Goal: Transaction & Acquisition: Obtain resource

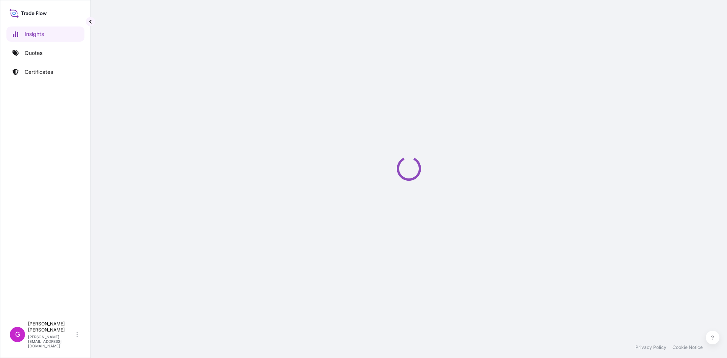
select select "2025"
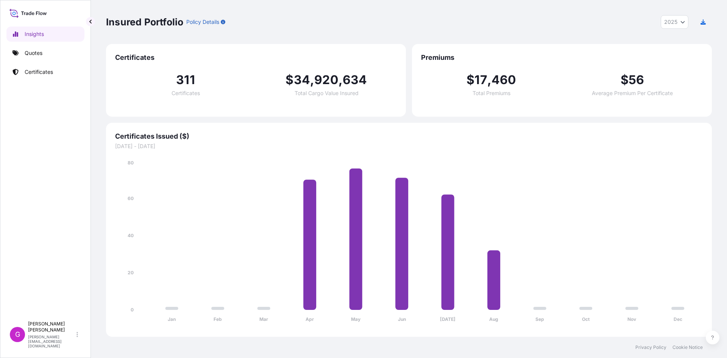
click at [45, 61] on div "Insights Quotes Certificates" at bounding box center [45, 169] width 78 height 298
click at [46, 59] on link "Quotes" at bounding box center [45, 52] width 78 height 15
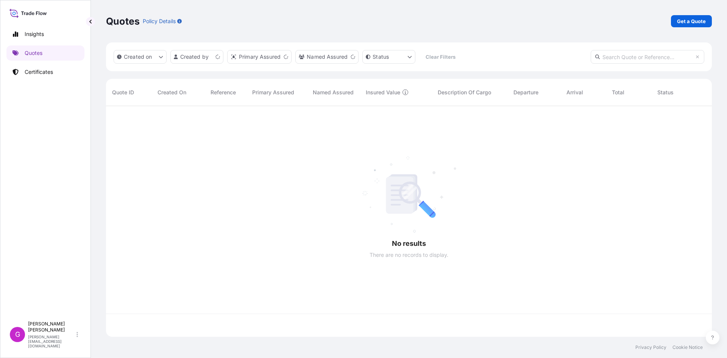
scroll to position [229, 600]
click at [692, 21] on p "Get a Quote" at bounding box center [691, 21] width 29 height 8
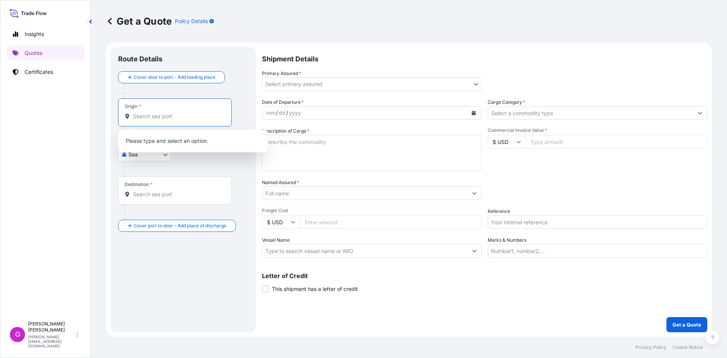
click at [160, 114] on input "Origin *" at bounding box center [177, 116] width 89 height 8
click at [133, 152] on body "0 options available. Insights Quotes Certificates G [PERSON_NAME] [EMAIL_ADDRES…" at bounding box center [363, 179] width 727 height 358
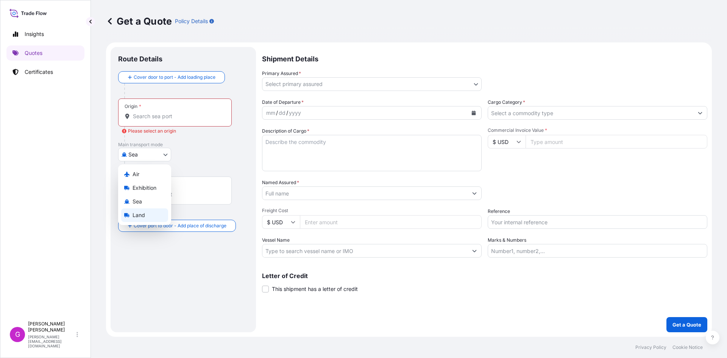
click at [142, 212] on span "Land" at bounding box center [139, 215] width 12 height 8
select select "Land"
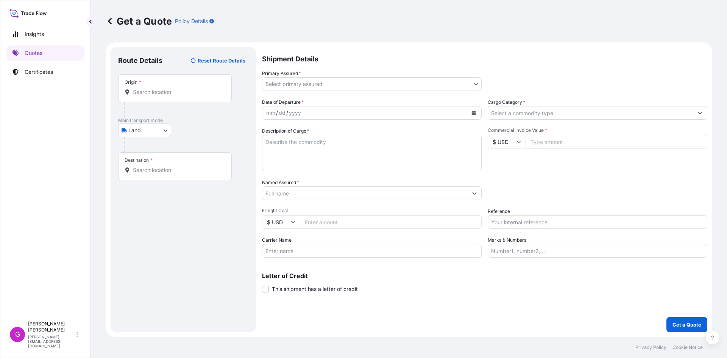
click at [164, 96] on div "Origin *" at bounding box center [175, 88] width 114 height 28
click at [164, 96] on input "Origin *" at bounding box center [177, 92] width 89 height 8
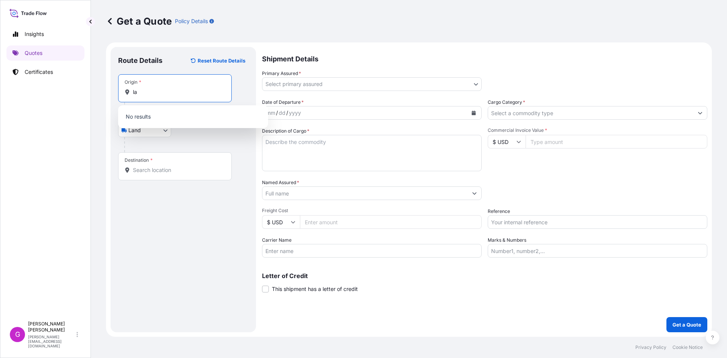
type input "l"
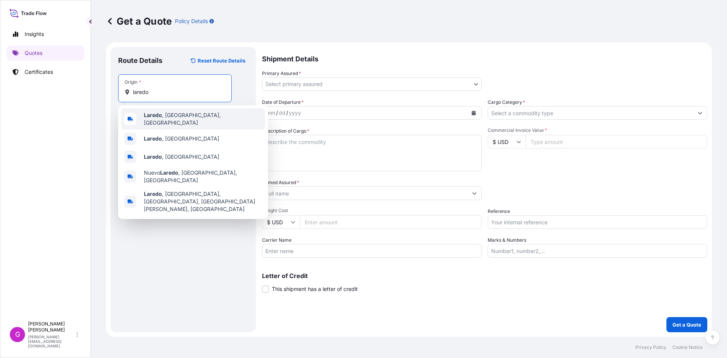
click at [165, 117] on span "[GEOGRAPHIC_DATA] , [GEOGRAPHIC_DATA], [GEOGRAPHIC_DATA]" at bounding box center [203, 118] width 118 height 15
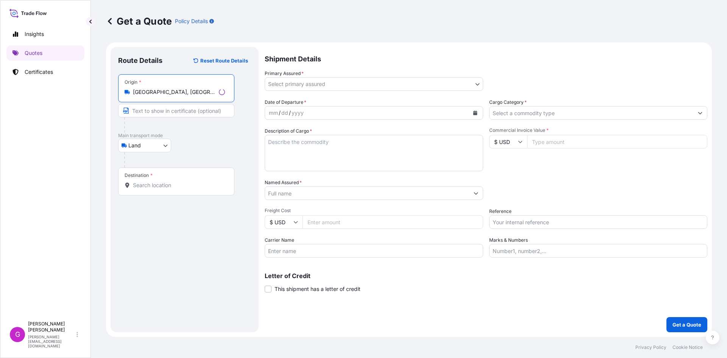
type input "[GEOGRAPHIC_DATA], [GEOGRAPHIC_DATA], [GEOGRAPHIC_DATA]"
click at [171, 178] on div "Destination *" at bounding box center [176, 181] width 116 height 28
click at [171, 181] on input "Destination *" at bounding box center [179, 185] width 92 height 8
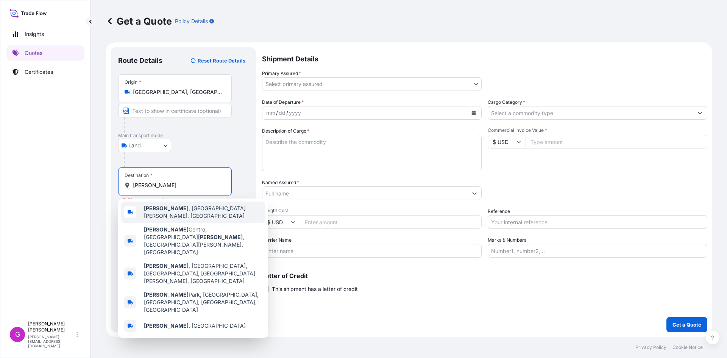
click at [184, 208] on span "[PERSON_NAME] , [GEOGRAPHIC_DATA][PERSON_NAME], [GEOGRAPHIC_DATA]" at bounding box center [203, 211] width 118 height 15
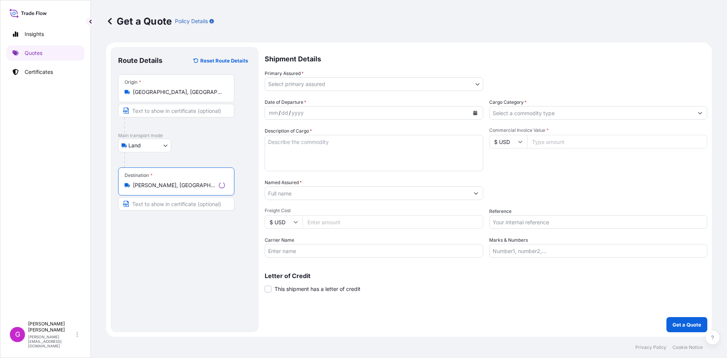
type input "[PERSON_NAME], [GEOGRAPHIC_DATA][PERSON_NAME], [GEOGRAPHIC_DATA]"
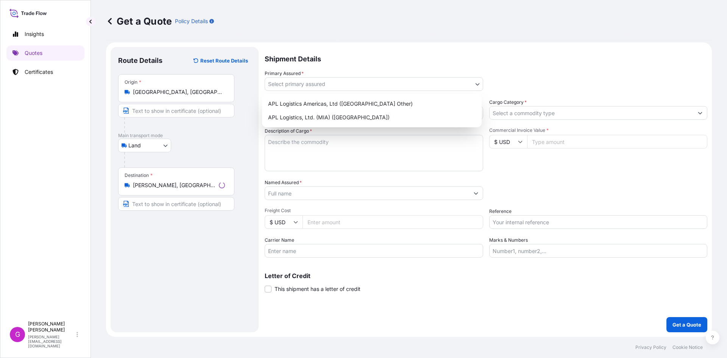
click at [305, 80] on body "0 options available. 5 options available. Insights Quotes Certificates G [PERSO…" at bounding box center [363, 179] width 727 height 358
click at [304, 117] on div "APL Logistics, Ltd. (MIA) ([GEOGRAPHIC_DATA])" at bounding box center [372, 118] width 214 height 14
select select "31870"
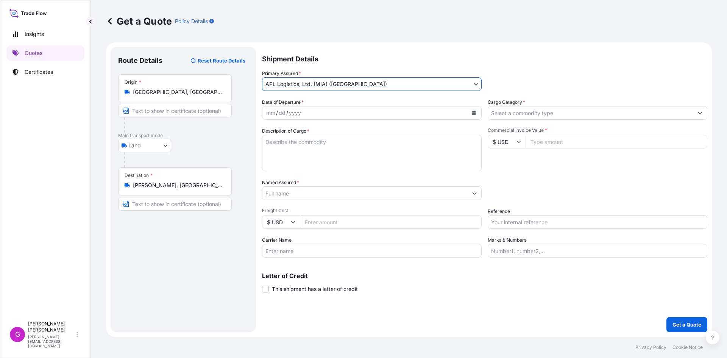
click at [304, 115] on div "mm / dd / yyyy" at bounding box center [364, 113] width 205 height 14
click at [472, 112] on icon "Calendar" at bounding box center [474, 113] width 4 height 5
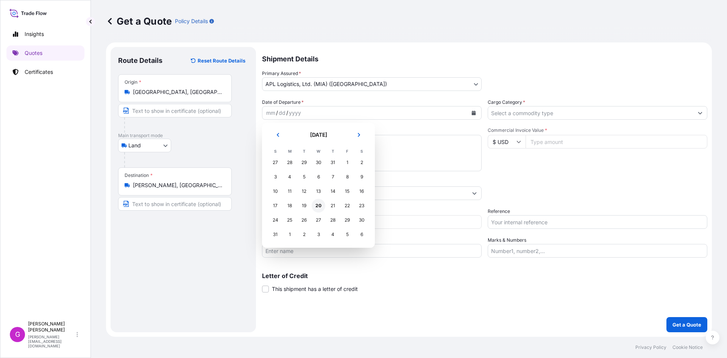
click at [318, 207] on div "20" at bounding box center [319, 206] width 14 height 14
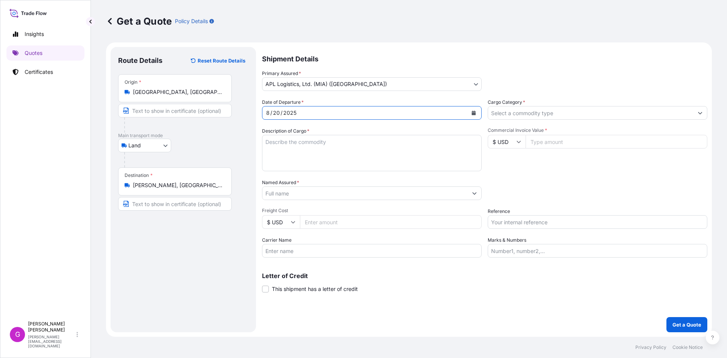
click at [348, 203] on div "Date of Departure * [DATE] Cargo Category * Description of Cargo * Commercial I…" at bounding box center [484, 177] width 445 height 159
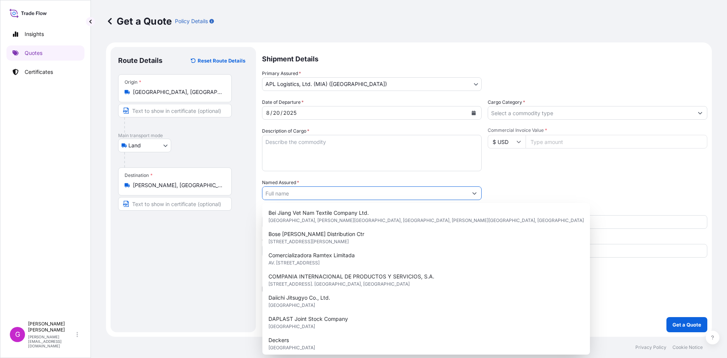
click at [349, 193] on input "Named Assured *" at bounding box center [364, 193] width 205 height 14
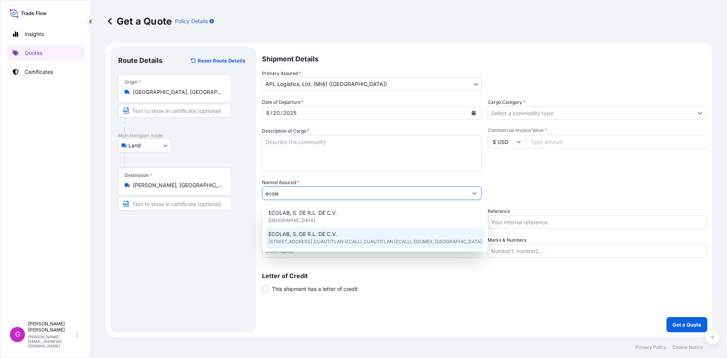
click at [338, 232] on div "ECOLAB, S. DE [PERSON_NAME] DE C.V. V. [STREET_ADDRESS] ,CUAUTITLAN IZCALLI ,CU…" at bounding box center [374, 237] width 219 height 21
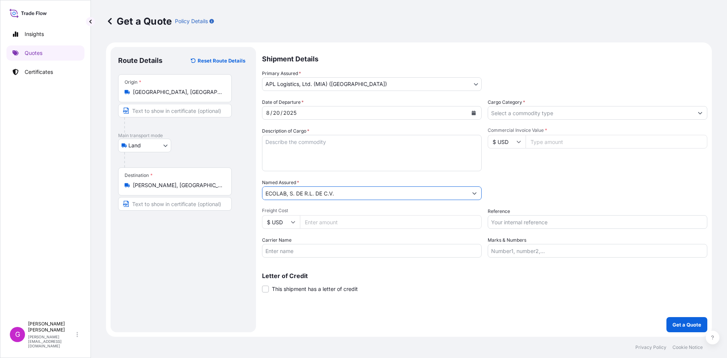
type input "ECOLAB, S. DE R.L. DE C.V."
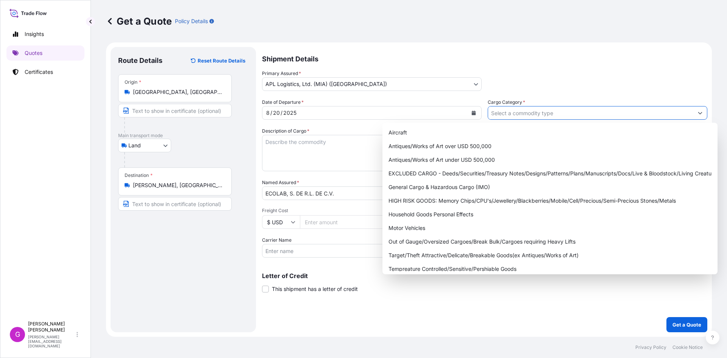
click at [542, 117] on input "Cargo Category *" at bounding box center [590, 113] width 205 height 14
click at [505, 185] on div "General Cargo & Hazardous Cargo (IMO)" at bounding box center [549, 187] width 329 height 14
type input "General Cargo & Hazardous Cargo (IMO)"
click at [568, 87] on div "Primary Assured * APL Logistics, Ltd. (MIA) ([GEOGRAPHIC_DATA]) APL Logistics A…" at bounding box center [484, 80] width 445 height 21
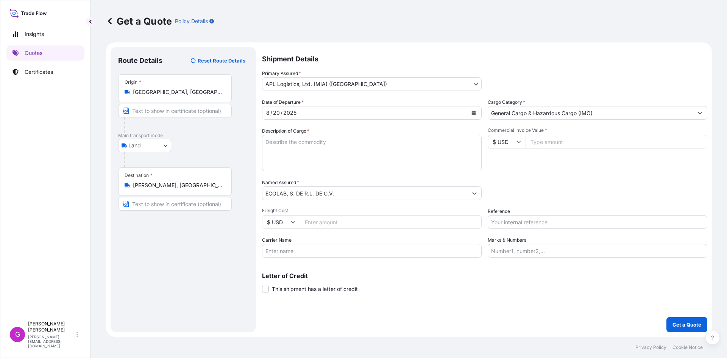
click at [563, 144] on input "Commercial Invoice Value *" at bounding box center [617, 142] width 182 height 14
paste input "19832.62"
type input "19832.62"
click at [545, 217] on input "Reference" at bounding box center [598, 222] width 220 height 14
paste input "25 24 3737 5009703"
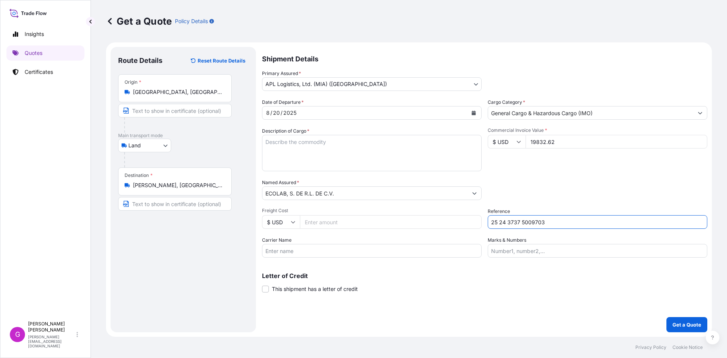
type input "25 24 3737 5009703"
click at [547, 252] on input "Marks & Numbers" at bounding box center [598, 251] width 220 height 14
paste input "ECOAGO02"
type input "ECOAGO02"
click at [359, 253] on input "Carrier Name" at bounding box center [372, 251] width 220 height 14
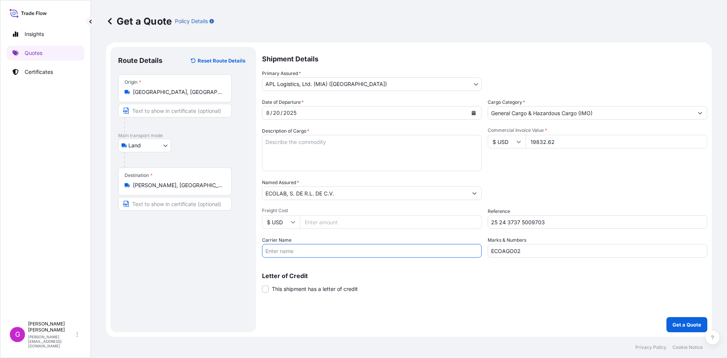
type input "XPRESS"
click at [325, 217] on input "Freight Cost" at bounding box center [391, 222] width 182 height 14
paste input "6229.95"
type input "6229.95"
click at [321, 154] on textarea "Description of Cargo *" at bounding box center [372, 153] width 220 height 36
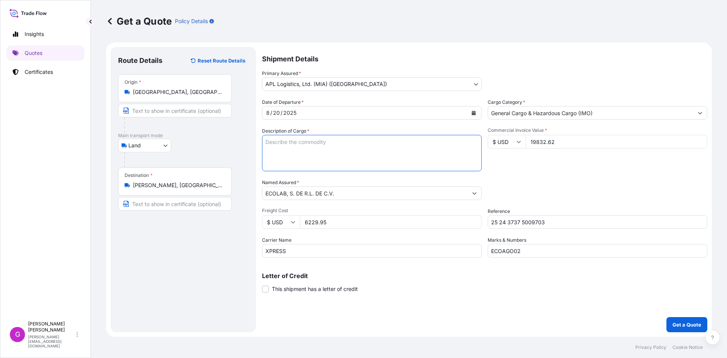
click at [301, 150] on textarea "Description of Cargo *" at bounding box center [372, 153] width 220 height 36
paste textarea "HIDROXIDO DE CALCIO"
type textarea "HIDROXIDO DE CALCIO"
click at [537, 132] on span "Commercial Invoice Value *" at bounding box center [598, 130] width 220 height 6
click at [537, 135] on input "19832.62" at bounding box center [617, 142] width 182 height 14
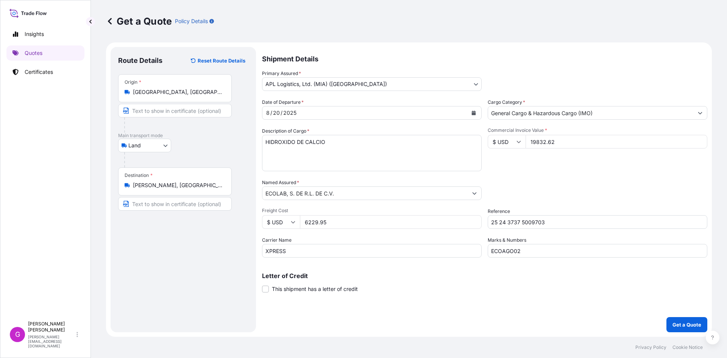
click at [536, 140] on input "19832.62" at bounding box center [617, 142] width 182 height 14
click at [315, 218] on input "6229.95" at bounding box center [391, 222] width 182 height 14
click at [678, 325] on p "Get a Quote" at bounding box center [687, 325] width 29 height 8
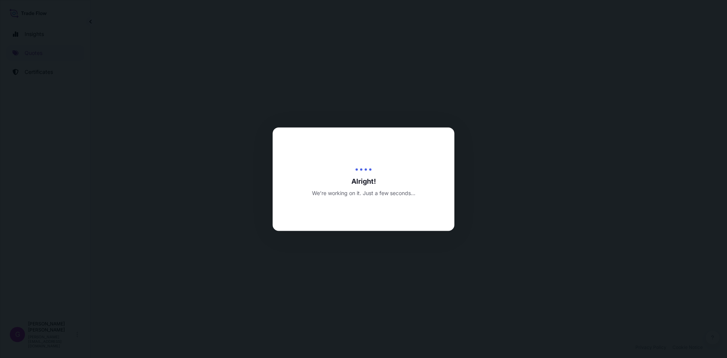
select select "Land"
select select "31870"
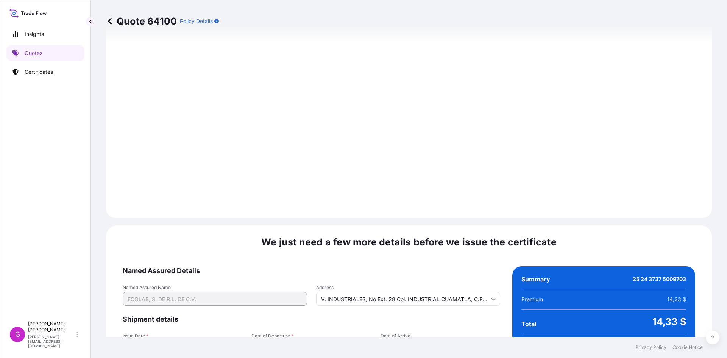
scroll to position [904, 0]
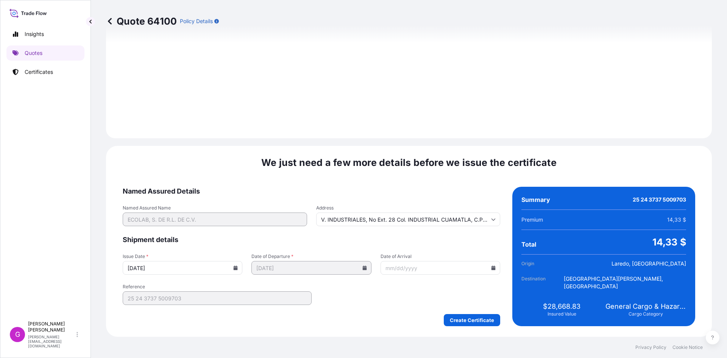
click at [492, 267] on icon at bounding box center [494, 267] width 4 height 5
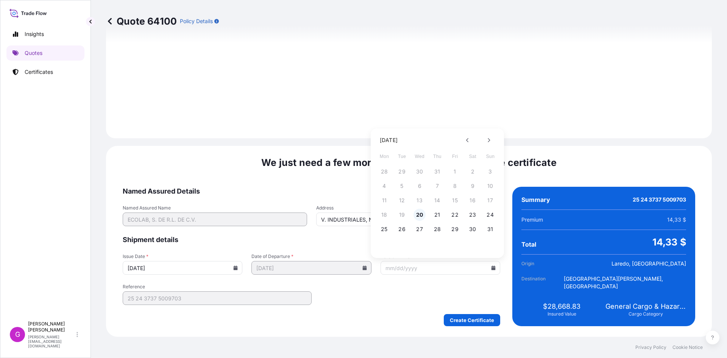
click at [424, 211] on button "20" at bounding box center [420, 215] width 12 height 12
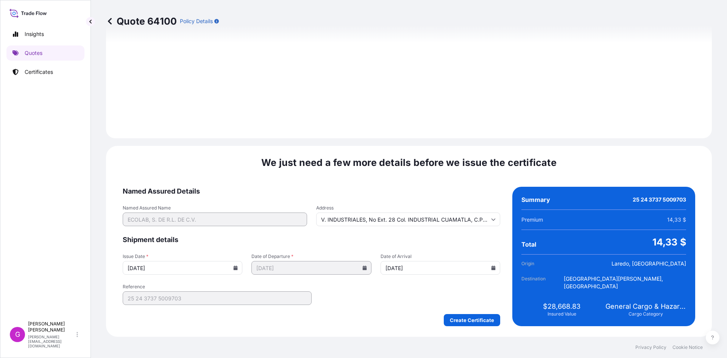
type input "[DATE]"
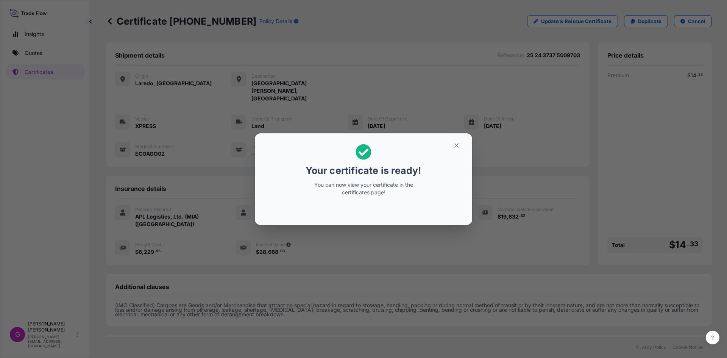
click at [457, 150] on button "button" at bounding box center [456, 145] width 19 height 12
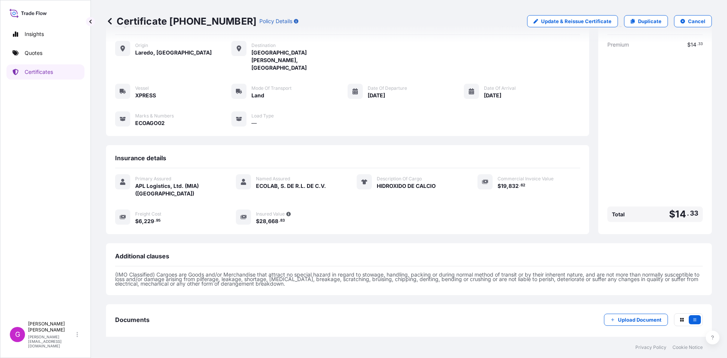
scroll to position [54, 0]
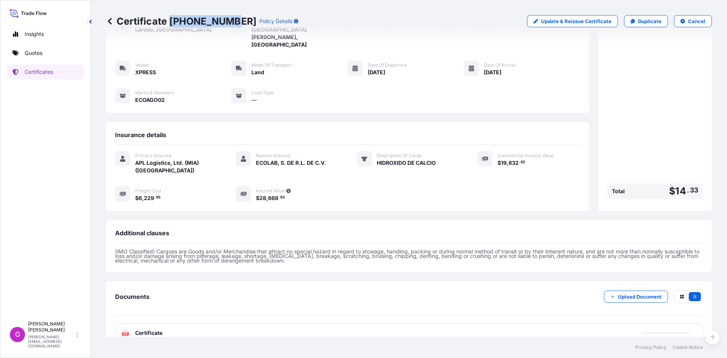
drag, startPoint x: 228, startPoint y: 23, endPoint x: 171, endPoint y: 25, distance: 57.2
click at [171, 25] on p "Certificate [PHONE_NUMBER]" at bounding box center [181, 21] width 150 height 12
copy p "[PHONE_NUMBER]"
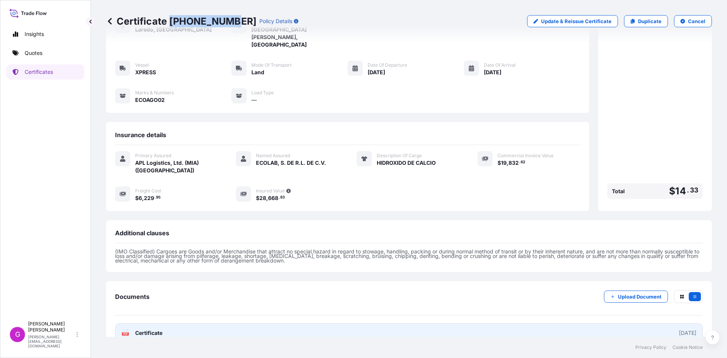
click at [269, 323] on link "PDF Certificate [DATE]" at bounding box center [409, 333] width 588 height 20
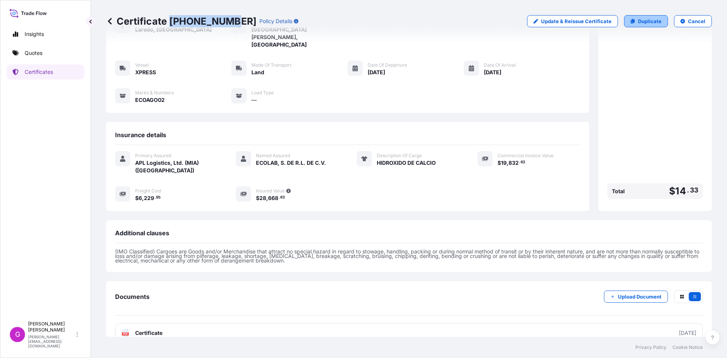
click at [648, 21] on p "Duplicate" at bounding box center [649, 21] width 23 height 8
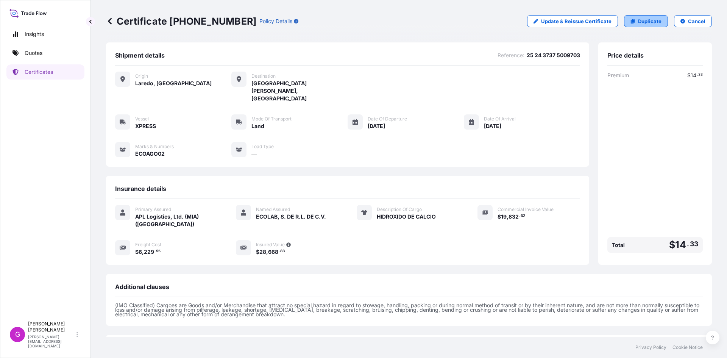
select select "Land"
select select "31870"
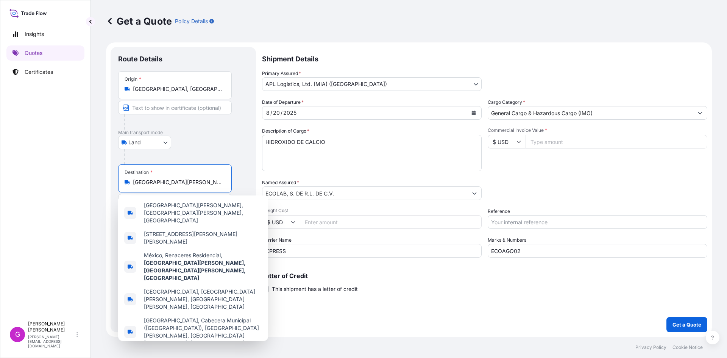
click at [139, 181] on input "[GEOGRAPHIC_DATA][PERSON_NAME], [GEOGRAPHIC_DATA][PERSON_NAME], [GEOGRAPHIC_DAT…" at bounding box center [177, 182] width 89 height 8
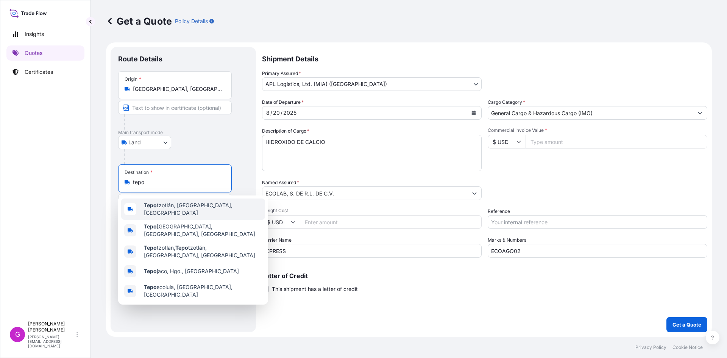
click at [178, 203] on div "[PERSON_NAME], [GEOGRAPHIC_DATA], [GEOGRAPHIC_DATA]" at bounding box center [193, 208] width 144 height 21
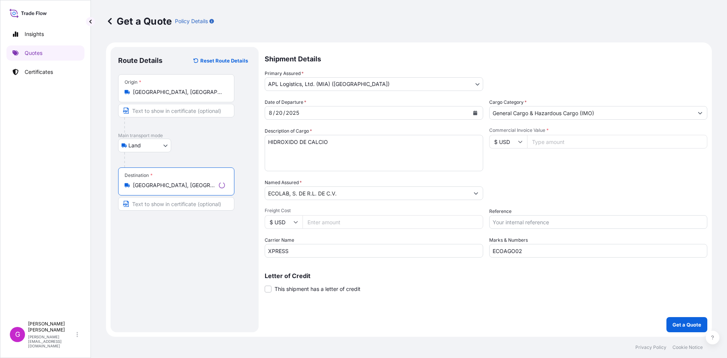
type input "[GEOGRAPHIC_DATA], [GEOGRAPHIC_DATA], [GEOGRAPHIC_DATA]"
click at [474, 112] on icon "Calendar" at bounding box center [475, 113] width 4 height 5
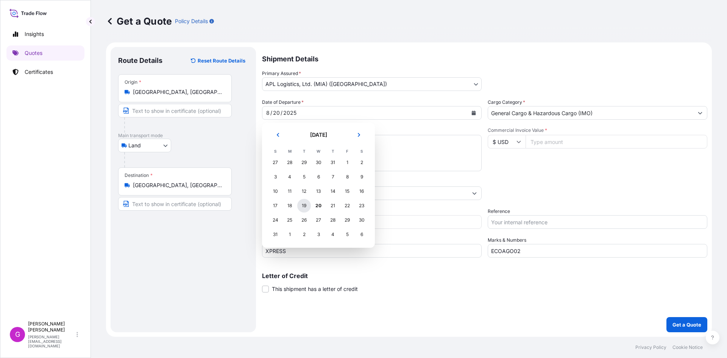
click at [304, 206] on div "19" at bounding box center [304, 206] width 14 height 14
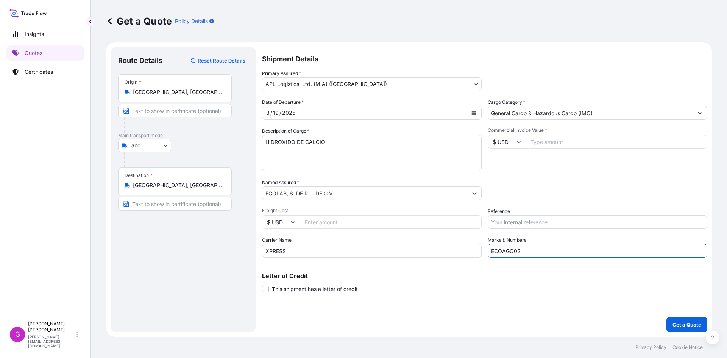
click at [537, 255] on input "ECOAGO02" at bounding box center [598, 251] width 220 height 14
drag, startPoint x: 556, startPoint y: 254, endPoint x: 462, endPoint y: 254, distance: 94.7
click at [462, 254] on div "Date of Departure * [DATE] Cargo Category * General Cargo & Hazardous Cargo (IM…" at bounding box center [484, 177] width 445 height 159
paste input "3"
type input "ECOAGO03"
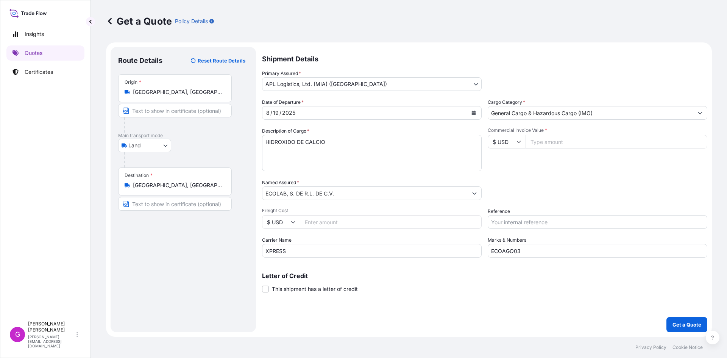
click at [549, 140] on input "Commercial Invoice Value *" at bounding box center [617, 142] width 182 height 14
paste input "19832.62"
type input "19832.62"
click at [516, 221] on input "Reference" at bounding box center [598, 222] width 220 height 14
paste input "25 24 3737 5009702"
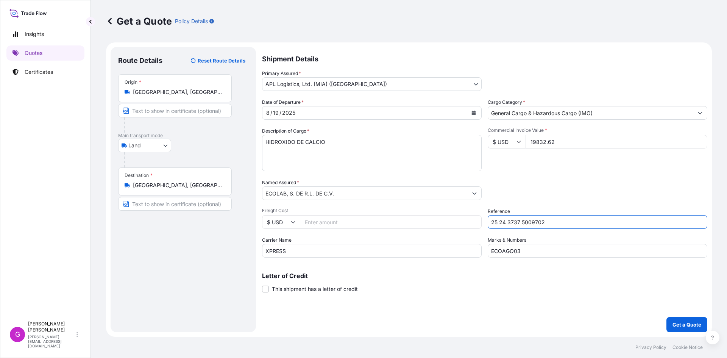
type input "25 24 3737 5009702"
click at [361, 218] on input "Freight Cost" at bounding box center [391, 222] width 182 height 14
paste input "3048.13"
type input "3048.13"
drag, startPoint x: 371, startPoint y: 148, endPoint x: 214, endPoint y: 143, distance: 157.6
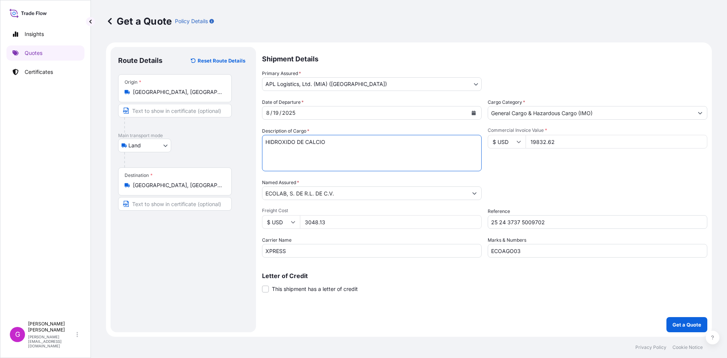
click at [214, 143] on form "Route Details Reset Route Details Place of loading Road / [GEOGRAPHIC_DATA] / I…" at bounding box center [409, 189] width 606 height 294
click at [318, 224] on input "3048.13" at bounding box center [391, 222] width 182 height 14
click at [679, 320] on button "Get a Quote" at bounding box center [686, 324] width 41 height 15
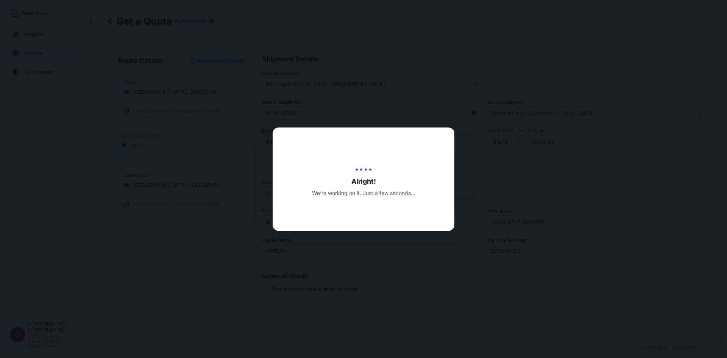
type input "[DATE]"
select select "Land"
select select "31870"
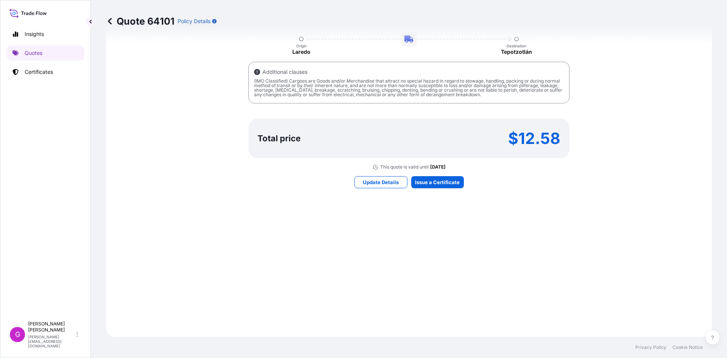
click at [445, 194] on div "Here's your insurance offer Primary Assured APL Logistics, Ltd. (MIA) (Miami) C…" at bounding box center [409, 78] width 585 height 496
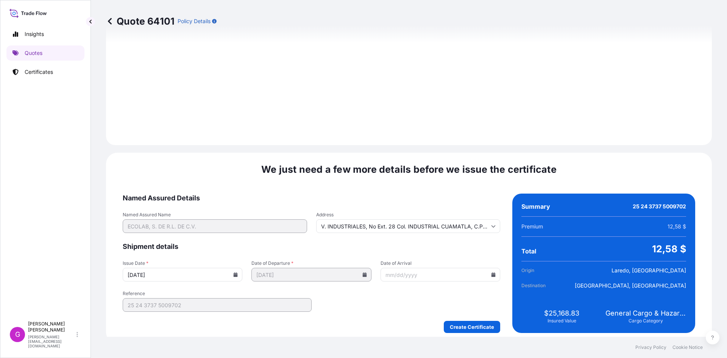
scroll to position [904, 0]
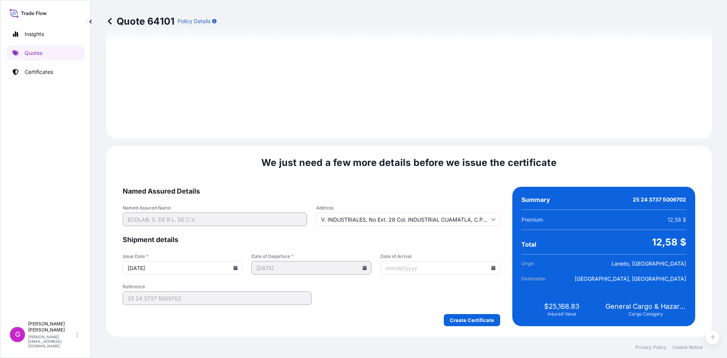
click at [493, 268] on input "Date of Arrival" at bounding box center [441, 268] width 120 height 14
click at [492, 268] on icon at bounding box center [494, 267] width 4 height 5
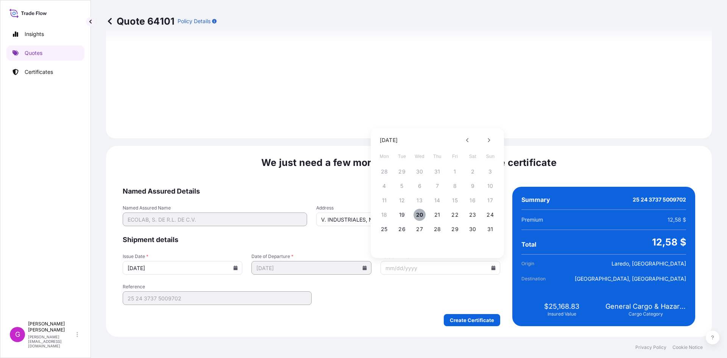
click at [422, 212] on button "20" at bounding box center [420, 215] width 12 height 12
type input "[DATE]"
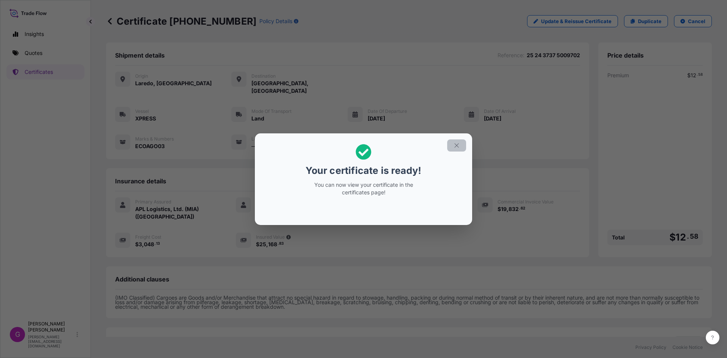
click at [458, 149] on button "button" at bounding box center [456, 145] width 19 height 12
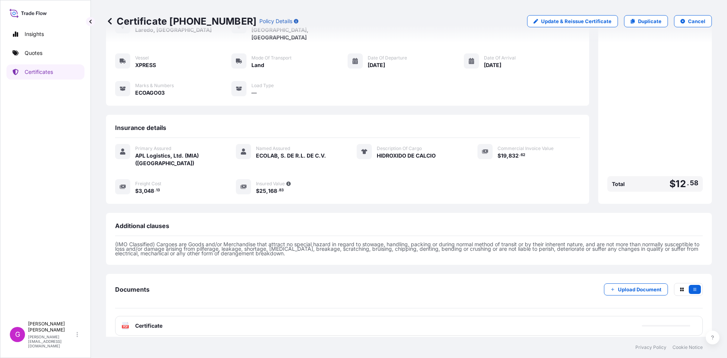
scroll to position [54, 0]
drag, startPoint x: 230, startPoint y: 19, endPoint x: 200, endPoint y: 23, distance: 30.2
click at [200, 23] on div "Certificate [PHONE_NUMBER] Policy Details" at bounding box center [202, 21] width 192 height 12
click at [200, 23] on p "Certificate [PHONE_NUMBER]" at bounding box center [181, 21] width 150 height 12
drag, startPoint x: 227, startPoint y: 22, endPoint x: 170, endPoint y: 23, distance: 56.8
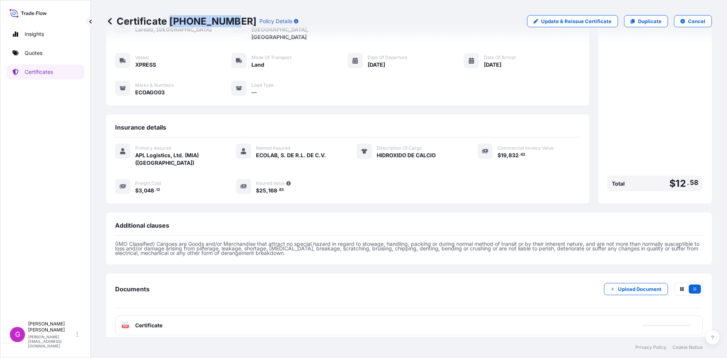
click at [170, 23] on p "Certificate [PHONE_NUMBER]" at bounding box center [181, 21] width 150 height 12
copy p "[PHONE_NUMBER]"
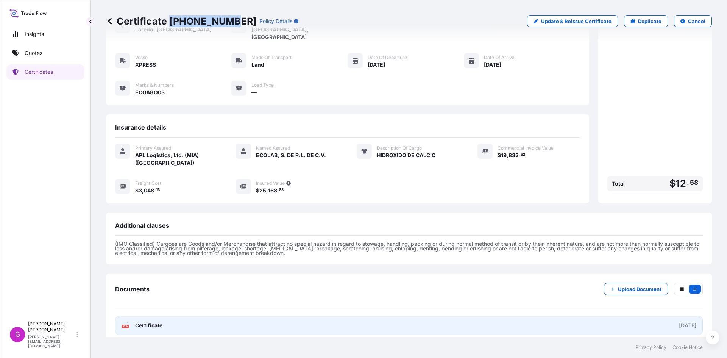
click at [173, 315] on link "PDF Certificate [DATE]" at bounding box center [409, 325] width 588 height 20
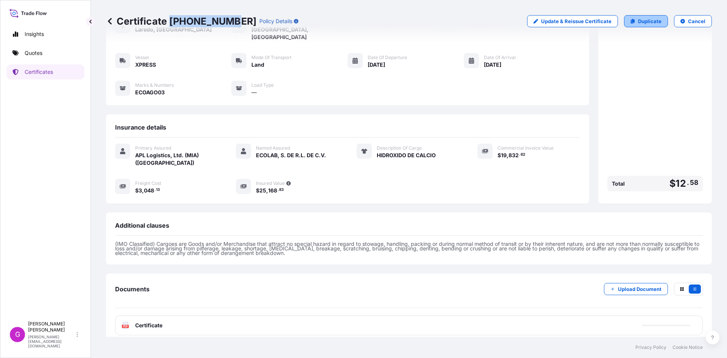
click at [647, 19] on p "Duplicate" at bounding box center [649, 21] width 23 height 8
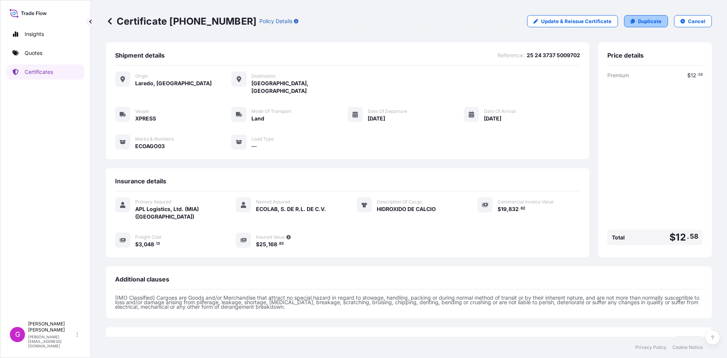
select select "Land"
select select "31870"
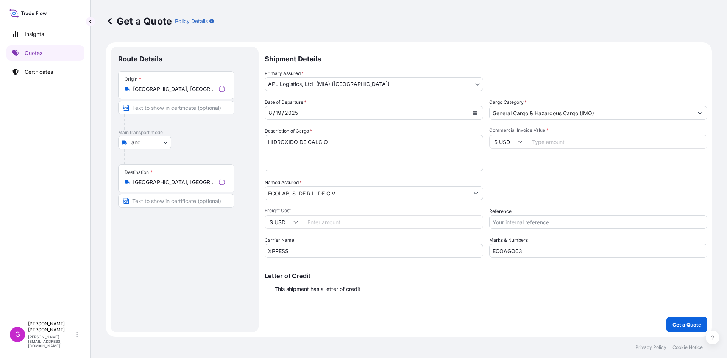
click at [167, 176] on div "Destination * [GEOGRAPHIC_DATA], [GEOGRAPHIC_DATA], [GEOGRAPHIC_DATA]" at bounding box center [176, 178] width 116 height 28
click at [167, 178] on input "[GEOGRAPHIC_DATA], [GEOGRAPHIC_DATA], [GEOGRAPHIC_DATA]" at bounding box center [174, 182] width 83 height 8
click at [167, 176] on div "Destination * [GEOGRAPHIC_DATA], [GEOGRAPHIC_DATA], [GEOGRAPHIC_DATA]" at bounding box center [176, 178] width 116 height 28
click at [167, 178] on input "[GEOGRAPHIC_DATA], [GEOGRAPHIC_DATA], [GEOGRAPHIC_DATA]" at bounding box center [174, 182] width 83 height 8
click at [167, 176] on div "Destination * [GEOGRAPHIC_DATA], [GEOGRAPHIC_DATA], [GEOGRAPHIC_DATA]" at bounding box center [176, 178] width 116 height 28
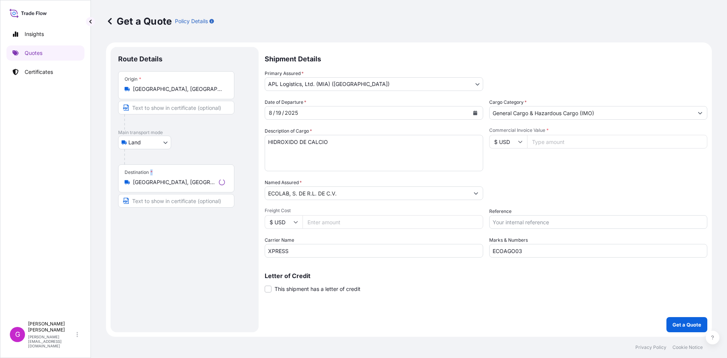
click at [167, 178] on input "[GEOGRAPHIC_DATA], [GEOGRAPHIC_DATA], [GEOGRAPHIC_DATA]" at bounding box center [174, 182] width 83 height 8
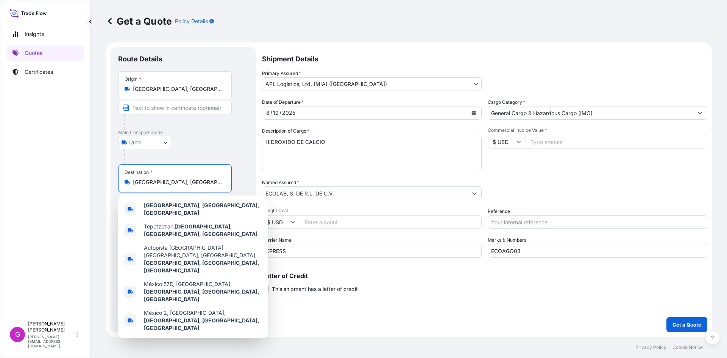
click at [166, 182] on input "[GEOGRAPHIC_DATA], [GEOGRAPHIC_DATA], [GEOGRAPHIC_DATA]" at bounding box center [177, 182] width 89 height 8
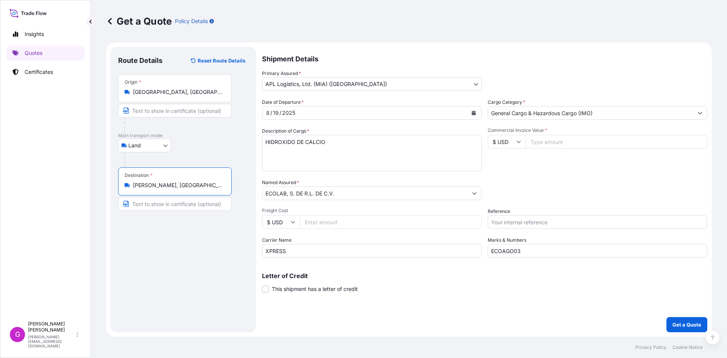
type input "[PERSON_NAME], [GEOGRAPHIC_DATA][PERSON_NAME], [GEOGRAPHIC_DATA]"
drag, startPoint x: 306, startPoint y: 250, endPoint x: 213, endPoint y: 252, distance: 92.8
click at [213, 252] on form "Route Details Reset Route Details Place of loading Road / [GEOGRAPHIC_DATA] / I…" at bounding box center [409, 189] width 606 height 294
type input "[PERSON_NAME]"
click at [551, 136] on input "Commercial Invoice Value *" at bounding box center [617, 142] width 182 height 14
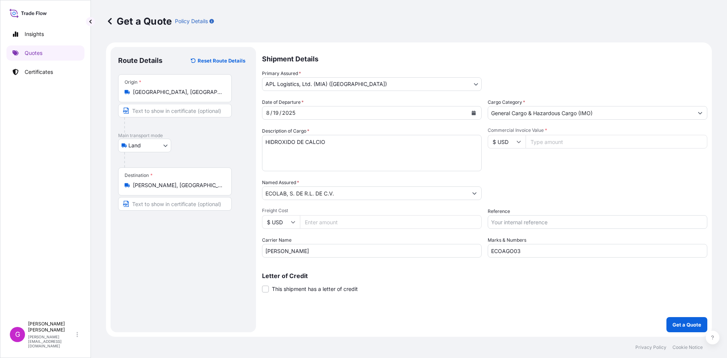
paste input "78362.64"
type input "78362.64"
click at [522, 217] on input "Reference" at bounding box center [598, 222] width 220 height 14
paste input "25 24 3737 5009050"
type input "25 24 3737 5009050"
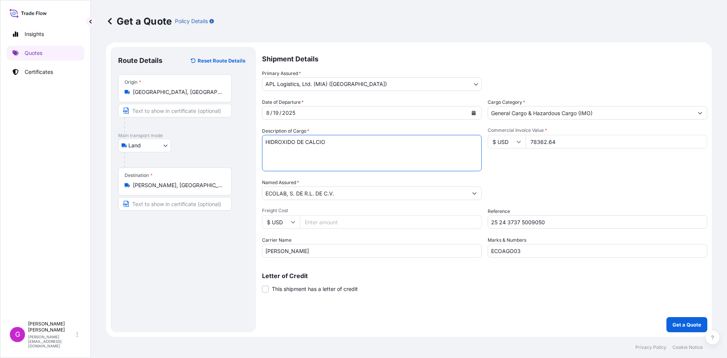
drag, startPoint x: 336, startPoint y: 147, endPoint x: 244, endPoint y: 140, distance: 92.3
click at [244, 140] on form "Route Details Reset Route Details Place of loading Road / [GEOGRAPHIC_DATA] / I…" at bounding box center [409, 189] width 606 height 294
paste textarea "CYNERGY PRE-POST (MEDICAMENTO)"
click at [473, 110] on button "Calendar" at bounding box center [474, 113] width 12 height 12
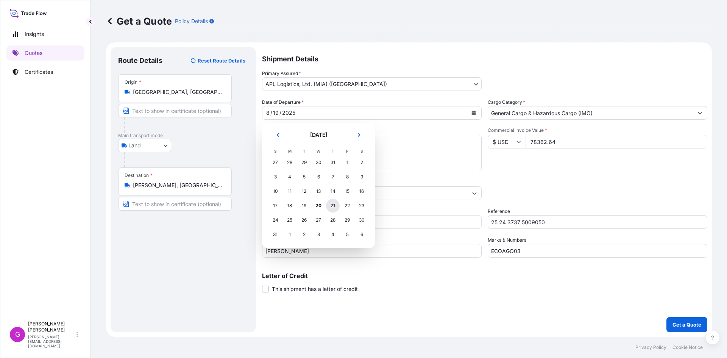
click at [335, 204] on div "21" at bounding box center [333, 206] width 14 height 14
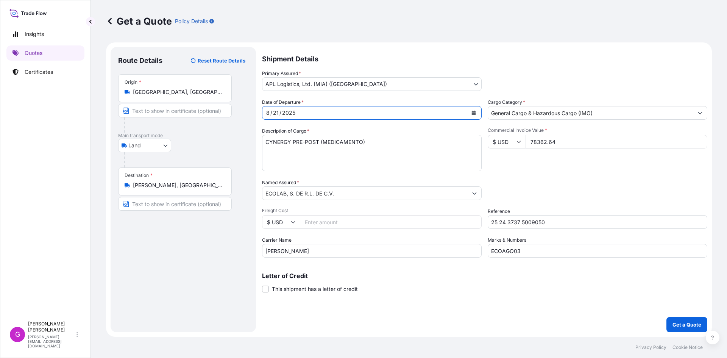
click at [376, 153] on textarea "HIDROXIDO DE CALCIO" at bounding box center [372, 153] width 220 height 36
paste textarea "MEDICAMENTOS (SELLADOR DE PEZONES)"
type textarea "CYNERGY PRE-POST (MEDICAMENTO) MEDICAMENTOS (SELLADOR DE PEZONES)"
drag, startPoint x: 547, startPoint y: 249, endPoint x: 456, endPoint y: 256, distance: 91.2
click at [456, 256] on div "Date of Departure * [DATE] Cargo Category * General Cargo & Hazardous Cargo (IM…" at bounding box center [484, 177] width 445 height 159
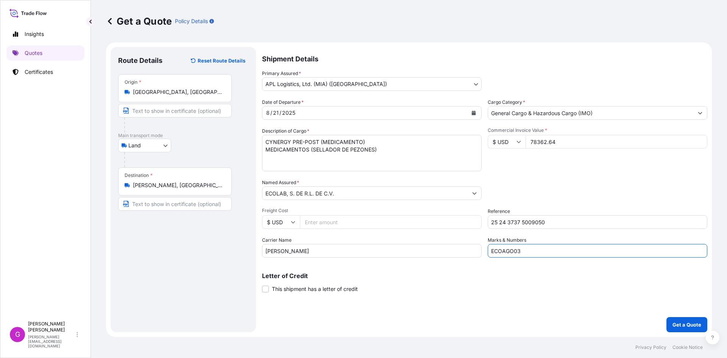
paste input "31"
type input "ECOAGO31"
click at [392, 222] on input "Freight Cost" at bounding box center [391, 222] width 182 height 14
click at [386, 217] on input "Freight Cost" at bounding box center [391, 222] width 182 height 14
paste input "511.02"
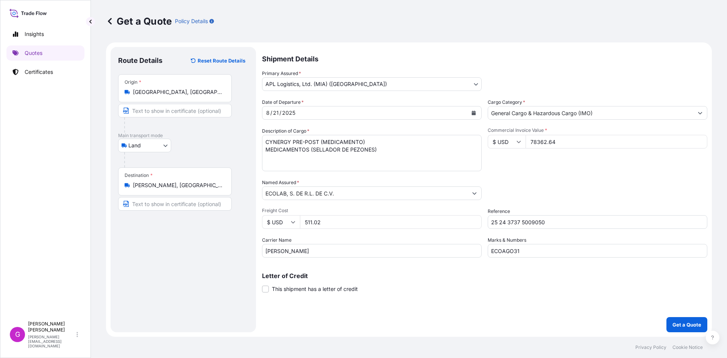
type input "511.02"
click at [552, 151] on div "Commercial Invoice Value * $ USD 78362.64" at bounding box center [598, 149] width 220 height 44
click at [544, 142] on input "78362.64" at bounding box center [617, 142] width 182 height 14
click at [315, 223] on input "511.02" at bounding box center [391, 222] width 182 height 14
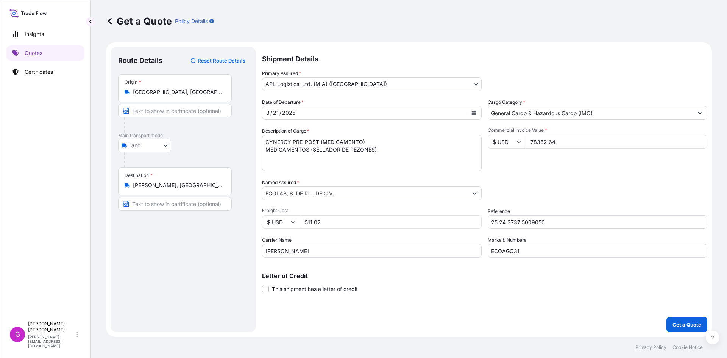
click at [315, 223] on input "511.02" at bounding box center [391, 222] width 182 height 14
click at [676, 319] on button "Get a Quote" at bounding box center [686, 324] width 41 height 15
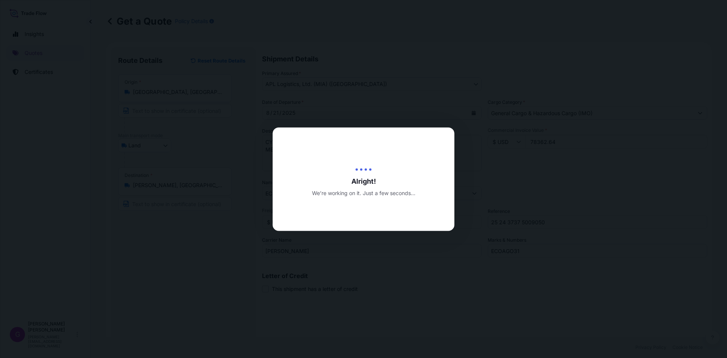
type input "[DATE]"
select select "Land"
select select "31870"
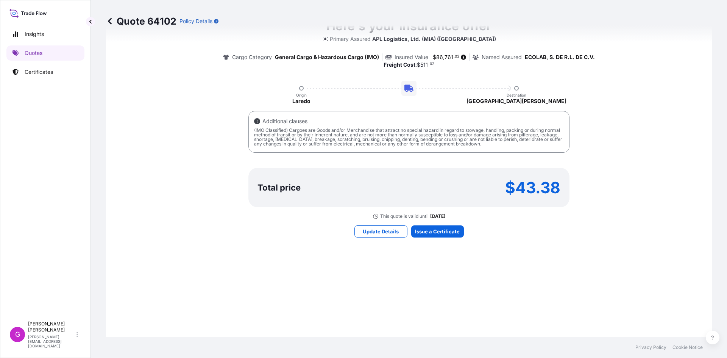
scroll to position [507, 0]
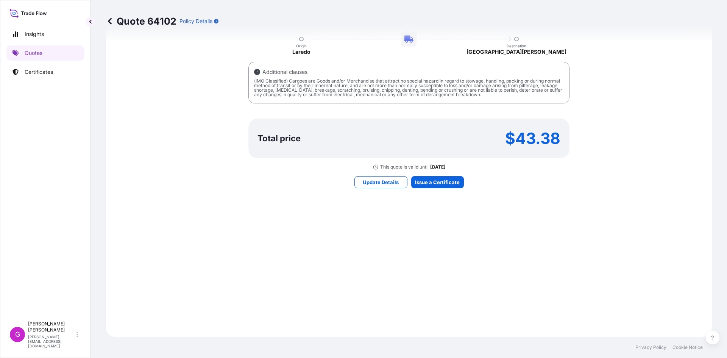
click at [445, 190] on div "Here's your insurance offer Primary Assured APL Logistics, Ltd. (MIA) (Miami) C…" at bounding box center [409, 78] width 585 height 496
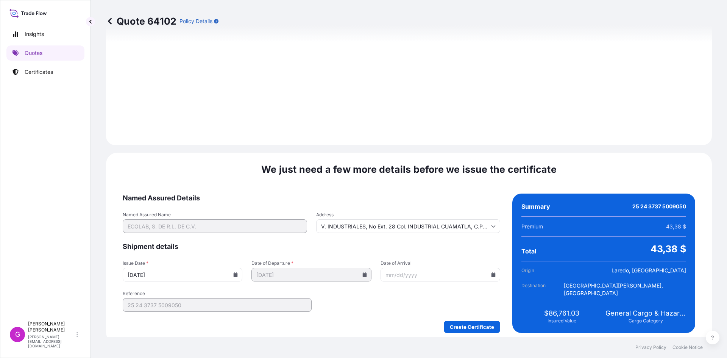
scroll to position [904, 0]
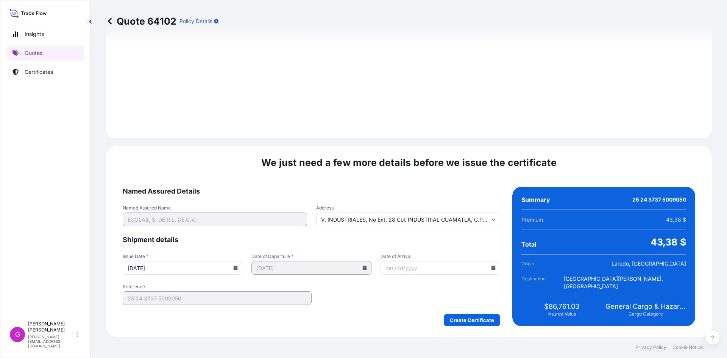
click at [490, 263] on input "Date of Arrival" at bounding box center [441, 268] width 120 height 14
click at [492, 268] on icon at bounding box center [494, 267] width 4 height 5
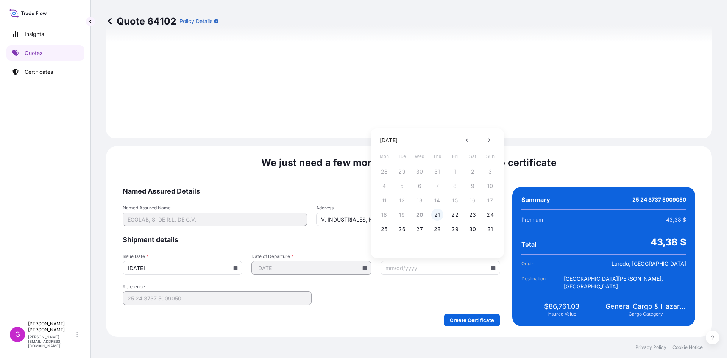
click at [439, 215] on button "21" at bounding box center [437, 215] width 12 height 12
type input "[DATE]"
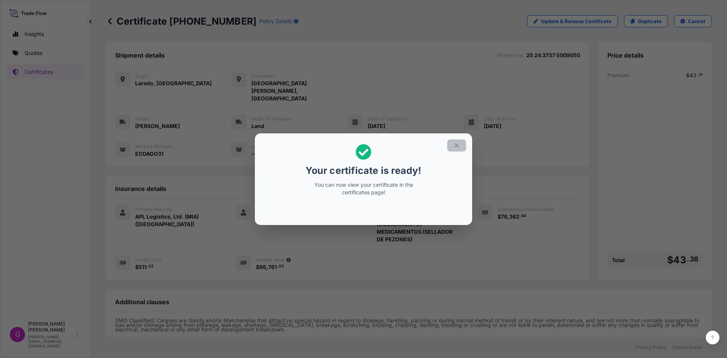
click at [462, 148] on button "button" at bounding box center [456, 145] width 19 height 12
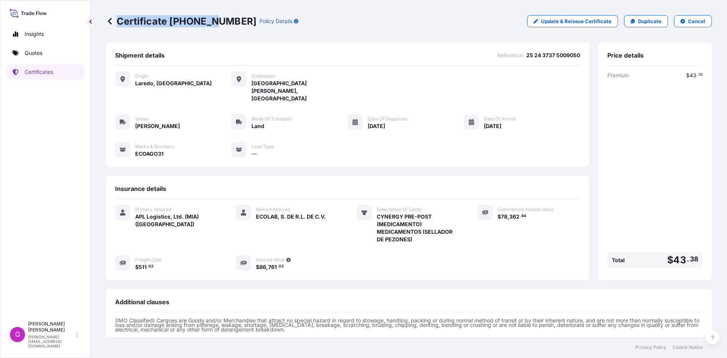
drag, startPoint x: 229, startPoint y: 20, endPoint x: 213, endPoint y: 26, distance: 17.6
click at [213, 24] on div "Certificate [PHONE_NUMBER] Policy Details" at bounding box center [202, 21] width 192 height 12
click at [213, 26] on p "Certificate [PHONE_NUMBER]" at bounding box center [181, 21] width 150 height 12
drag, startPoint x: 229, startPoint y: 22, endPoint x: 199, endPoint y: 22, distance: 29.9
click at [197, 22] on p "Certificate [PHONE_NUMBER]" at bounding box center [181, 21] width 150 height 12
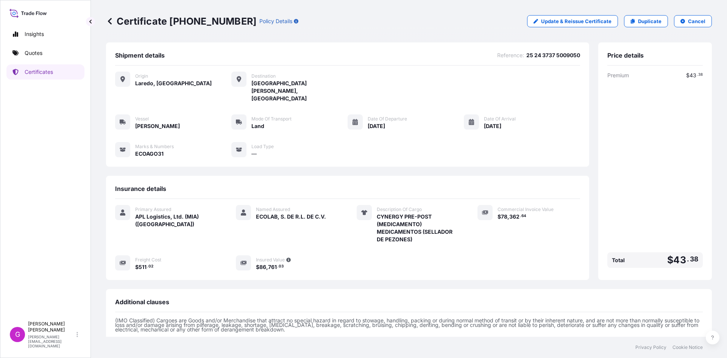
click at [201, 22] on p "Certificate [PHONE_NUMBER]" at bounding box center [181, 21] width 150 height 12
drag, startPoint x: 228, startPoint y: 22, endPoint x: 170, endPoint y: 22, distance: 57.6
click at [170, 22] on p "Certificate [PHONE_NUMBER]" at bounding box center [181, 21] width 150 height 12
copy p "[PHONE_NUMBER]"
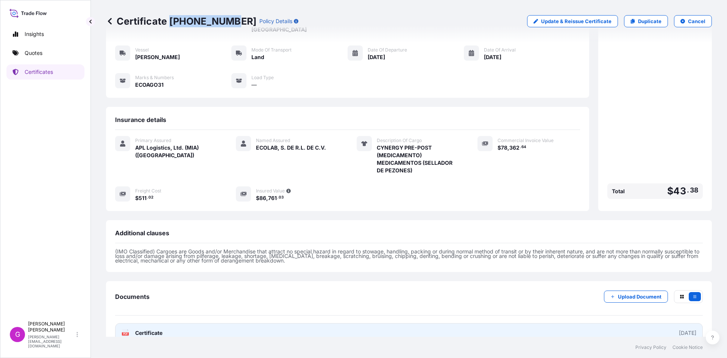
click at [189, 323] on link "PDF Certificate [DATE]" at bounding box center [409, 333] width 588 height 20
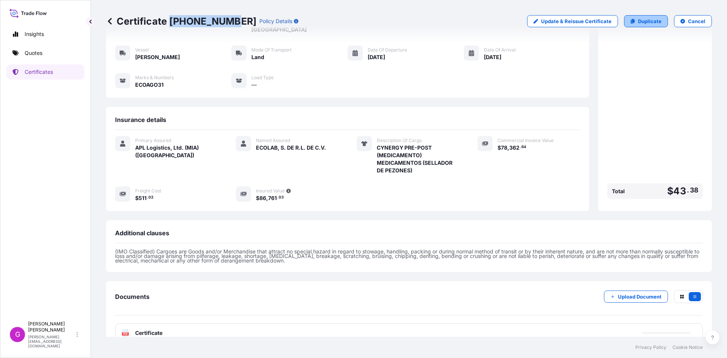
click at [639, 19] on p "Duplicate" at bounding box center [649, 21] width 23 height 8
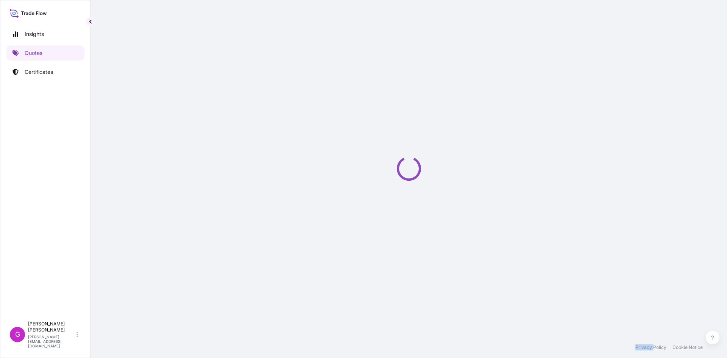
select select "Land"
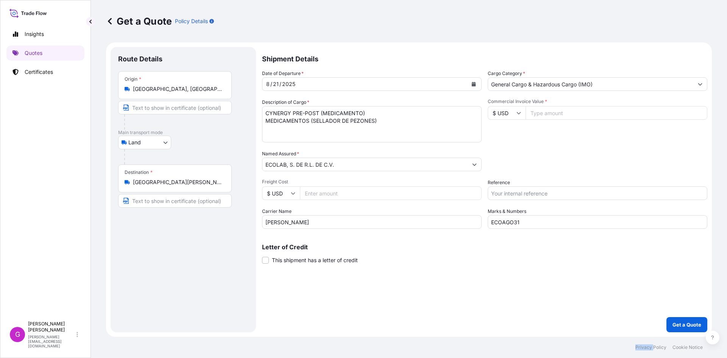
select select "31870"
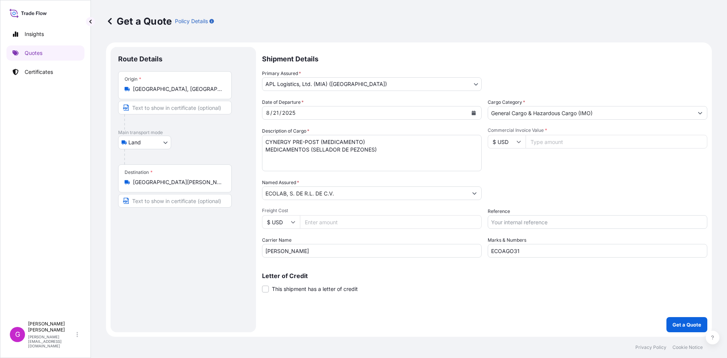
click at [164, 91] on input "[GEOGRAPHIC_DATA], [GEOGRAPHIC_DATA], [GEOGRAPHIC_DATA]" at bounding box center [177, 89] width 89 height 8
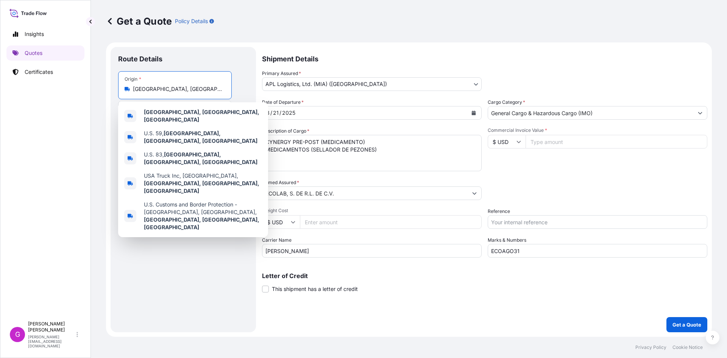
click at [164, 91] on input "[GEOGRAPHIC_DATA], [GEOGRAPHIC_DATA], [GEOGRAPHIC_DATA]" at bounding box center [177, 89] width 89 height 8
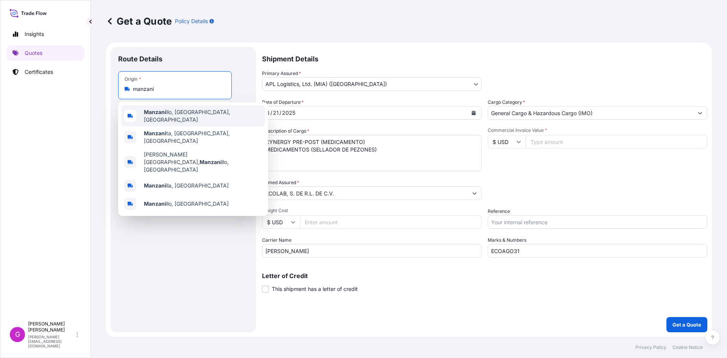
click at [173, 116] on span "[PERSON_NAME], [GEOGRAPHIC_DATA], [GEOGRAPHIC_DATA]" at bounding box center [203, 115] width 118 height 15
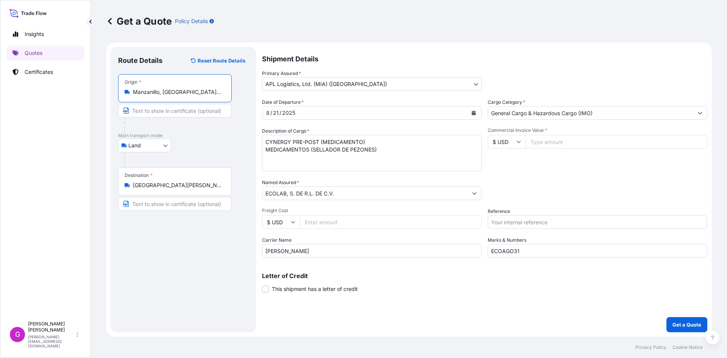
type input "Manzanillo, [GEOGRAPHIC_DATA], [GEOGRAPHIC_DATA]"
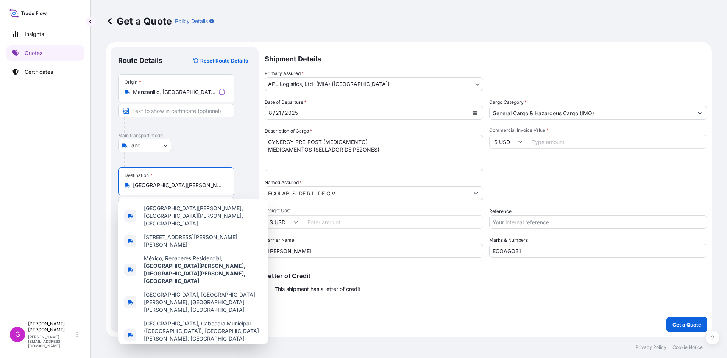
click at [170, 184] on input "[GEOGRAPHIC_DATA][PERSON_NAME], [GEOGRAPHIC_DATA][PERSON_NAME], [GEOGRAPHIC_DAT…" at bounding box center [179, 185] width 92 height 8
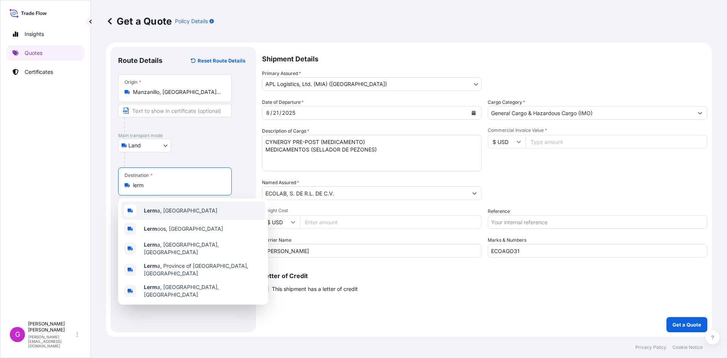
drag, startPoint x: 154, startPoint y: 187, endPoint x: 101, endPoint y: 180, distance: 54.2
click at [101, 180] on div "Get a Quote Policy Details Route Details Reset Route Details Place of loading R…" at bounding box center [409, 168] width 636 height 337
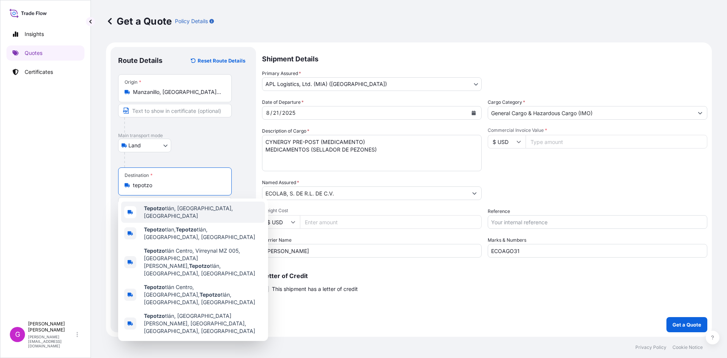
click at [171, 211] on span "Tepotzo tlán, [GEOGRAPHIC_DATA], [GEOGRAPHIC_DATA]" at bounding box center [203, 211] width 118 height 15
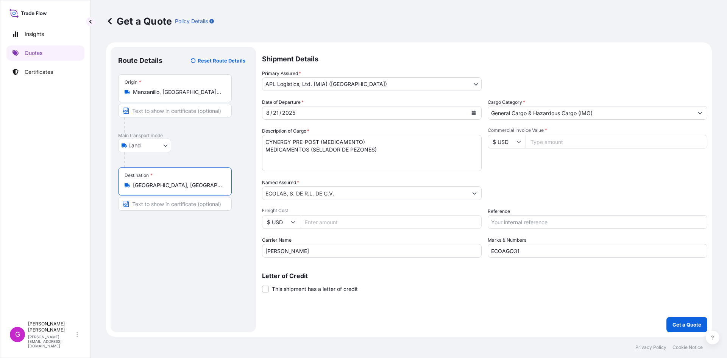
type input "[GEOGRAPHIC_DATA], [GEOGRAPHIC_DATA], [GEOGRAPHIC_DATA]"
click at [474, 112] on icon "Calendar" at bounding box center [474, 113] width 4 height 5
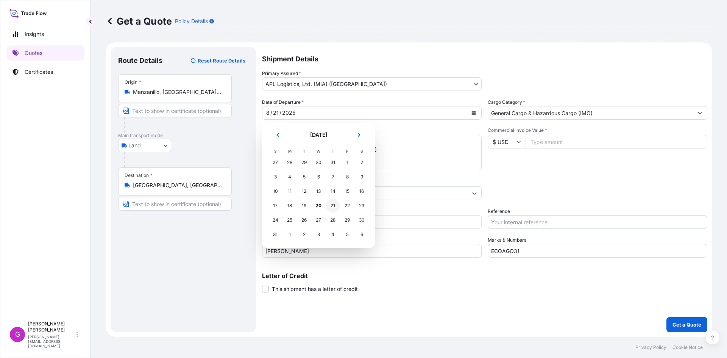
click at [332, 206] on div "21" at bounding box center [333, 206] width 14 height 14
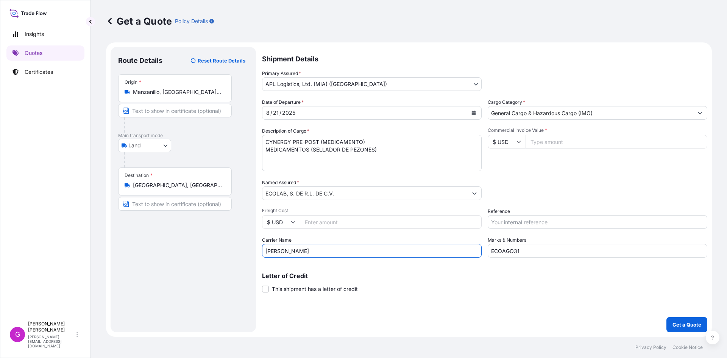
drag, startPoint x: 290, startPoint y: 250, endPoint x: 241, endPoint y: 249, distance: 48.9
click at [241, 249] on form "Route Details Reset Route Details Place of loading Road / [GEOGRAPHIC_DATA] / I…" at bounding box center [409, 189] width 606 height 294
type input "INTERLAND"
drag, startPoint x: 543, startPoint y: 247, endPoint x: 450, endPoint y: 248, distance: 93.2
click at [450, 248] on div "Date of Departure * [DATE] Cargo Category * General Cargo & Hazardous Cargo (IM…" at bounding box center [484, 177] width 445 height 159
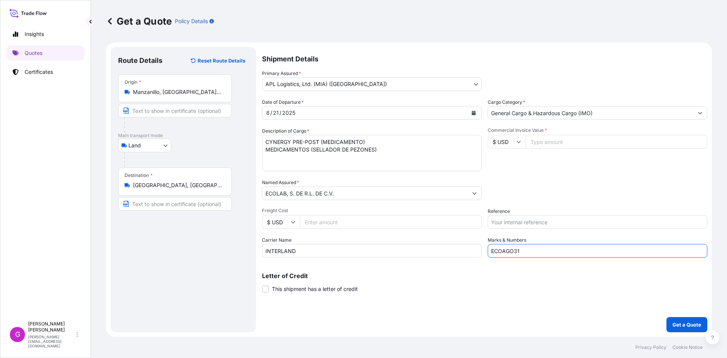
paste input "0"
type input "ECOAGO30"
click at [562, 141] on input "Commercial Invoice Value *" at bounding box center [617, 142] width 182 height 14
paste input "8289.60"
type input "8289.60"
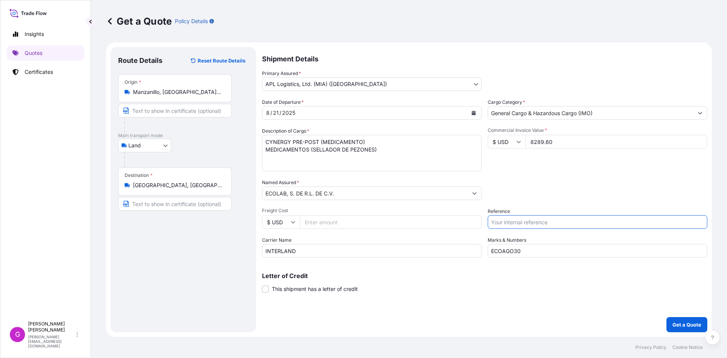
click at [529, 223] on input "Reference" at bounding box center [598, 222] width 220 height 14
paste input "25 16 3737 5003123"
type input "25 16 3737 5003123"
click at [402, 164] on textarea "CYNERGY PRE-POST (MEDICAMENTO) MEDICAMENTOS (SELLADOR DE PEZONES)" at bounding box center [372, 153] width 220 height 36
click at [342, 222] on input "Freight Cost" at bounding box center [391, 222] width 182 height 14
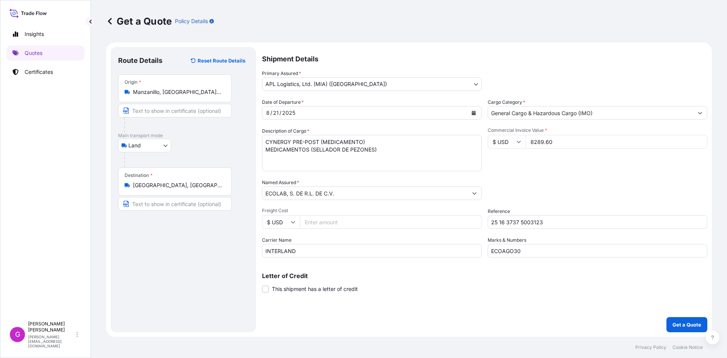
paste input "711.71"
type input "711.71"
drag, startPoint x: 379, startPoint y: 156, endPoint x: 209, endPoint y: 124, distance: 173.0
click at [209, 124] on form "Route Details Reset Route Details Place of loading Road / [GEOGRAPHIC_DATA] / I…" at bounding box center [409, 189] width 606 height 294
paste textarea "AGENTE DE SUPERFICIE"
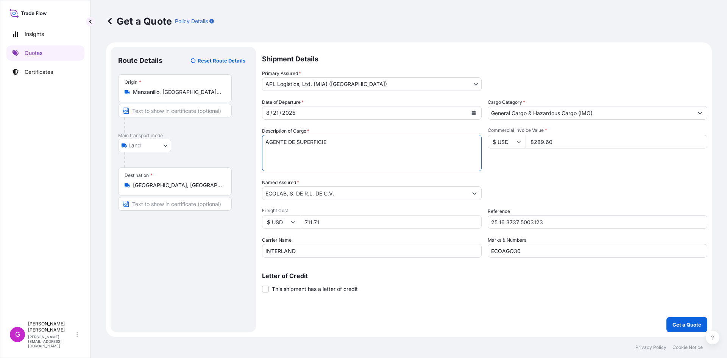
type textarea "AGENTE DE SUPERFICIE"
click at [545, 139] on input "8289.60" at bounding box center [617, 142] width 182 height 14
click at [692, 321] on p "Get a Quote" at bounding box center [687, 325] width 29 height 8
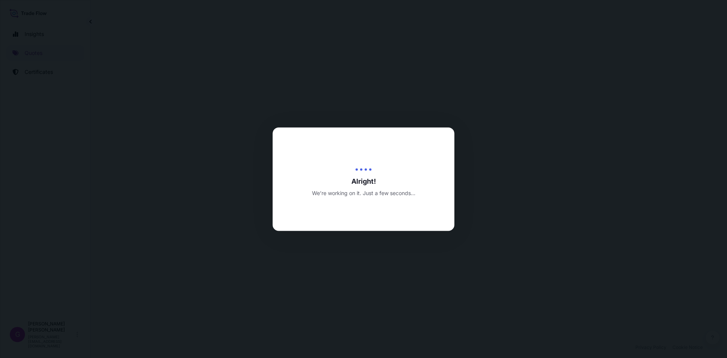
select select "Land"
select select "31870"
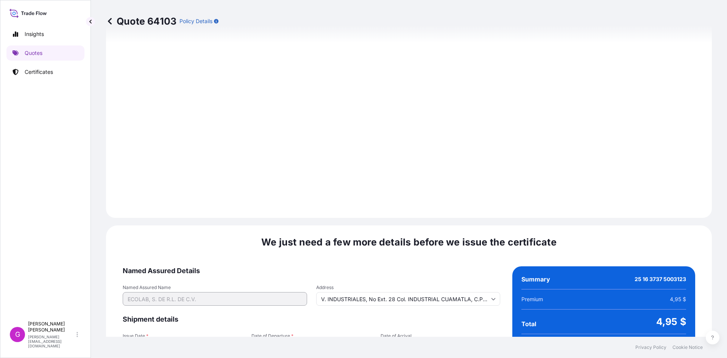
scroll to position [904, 0]
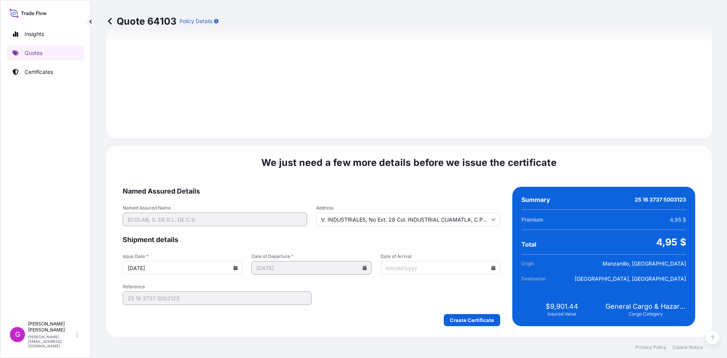
click at [491, 268] on icon at bounding box center [493, 267] width 5 height 5
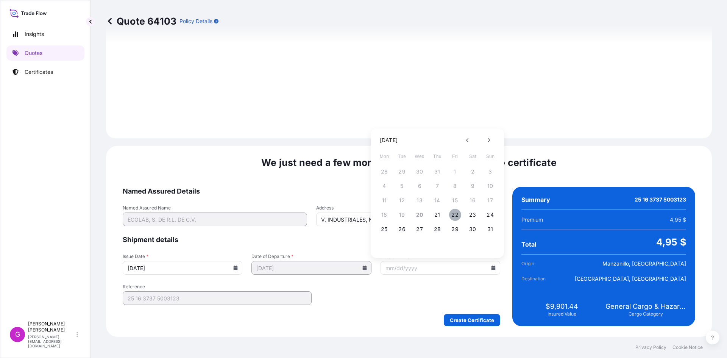
click at [452, 214] on button "22" at bounding box center [455, 215] width 12 height 12
type input "[DATE]"
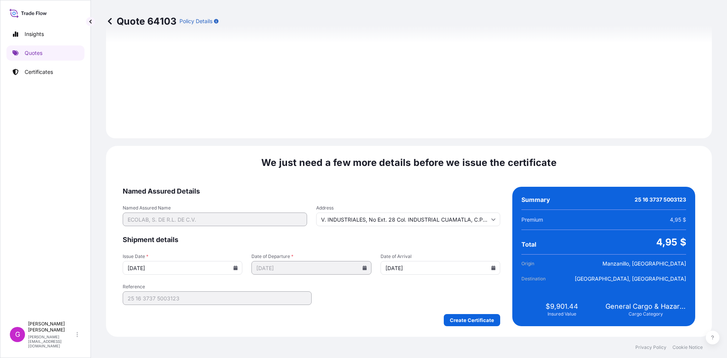
click at [363, 269] on icon at bounding box center [365, 267] width 4 height 5
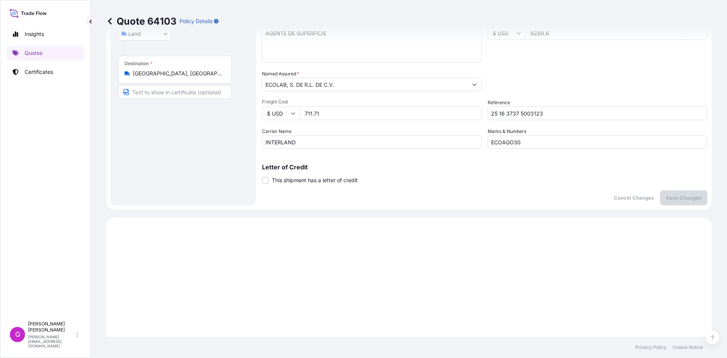
scroll to position [0, 0]
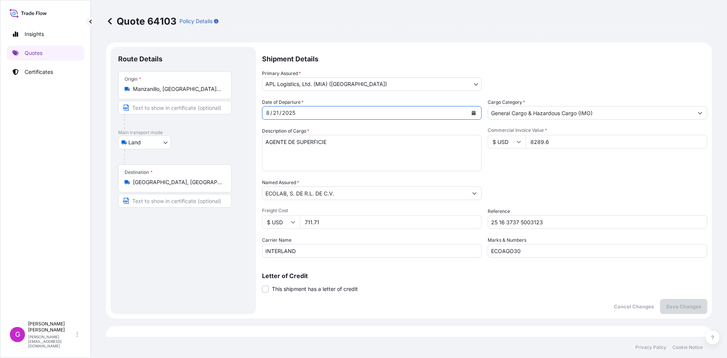
click at [472, 112] on icon "Calendar" at bounding box center [474, 113] width 4 height 5
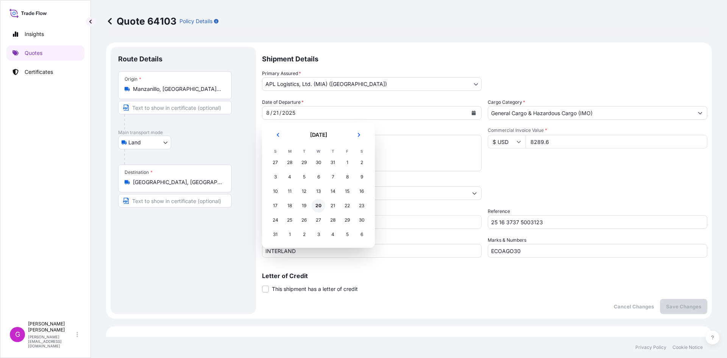
click at [320, 202] on div "20" at bounding box center [319, 206] width 14 height 14
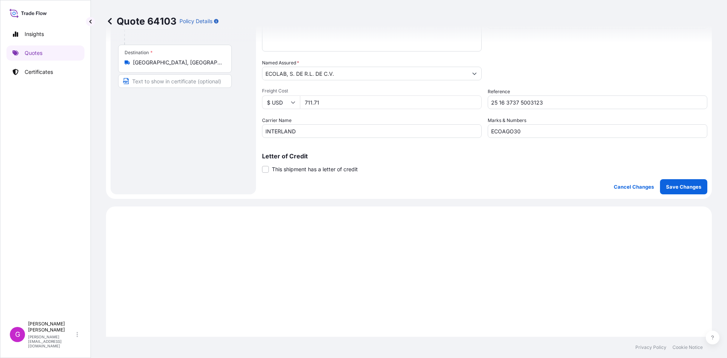
scroll to position [114, 0]
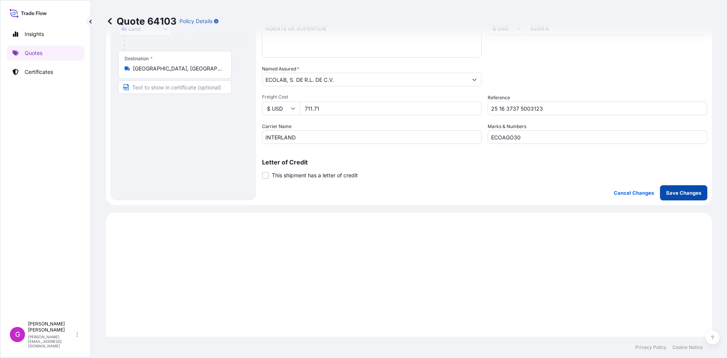
click at [680, 190] on p "Save Changes" at bounding box center [683, 193] width 35 height 8
select select "Land"
select select "31870"
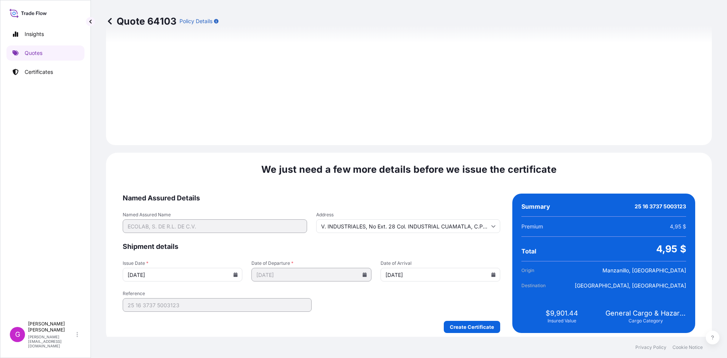
scroll to position [904, 0]
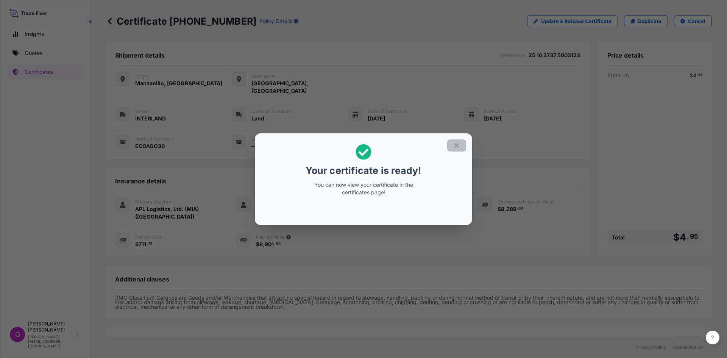
click at [455, 145] on icon "button" at bounding box center [456, 145] width 7 height 7
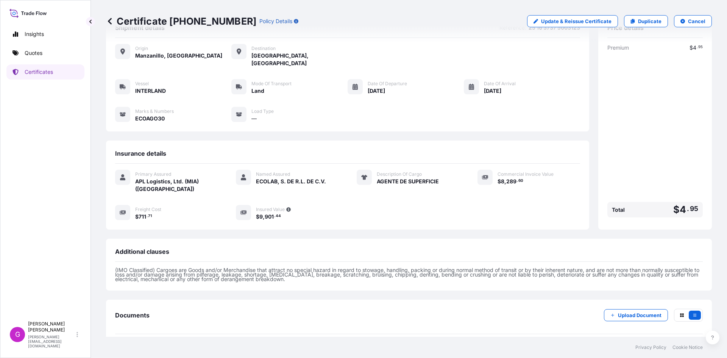
scroll to position [54, 0]
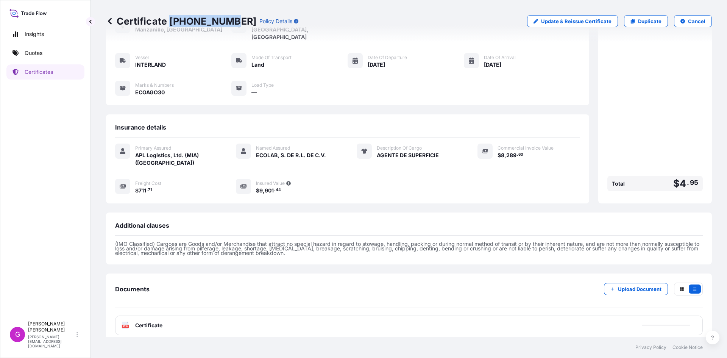
drag, startPoint x: 226, startPoint y: 20, endPoint x: 171, endPoint y: 25, distance: 55.9
click at [171, 25] on p "Certificate [PHONE_NUMBER]" at bounding box center [181, 21] width 150 height 12
copy p "[PHONE_NUMBER]"
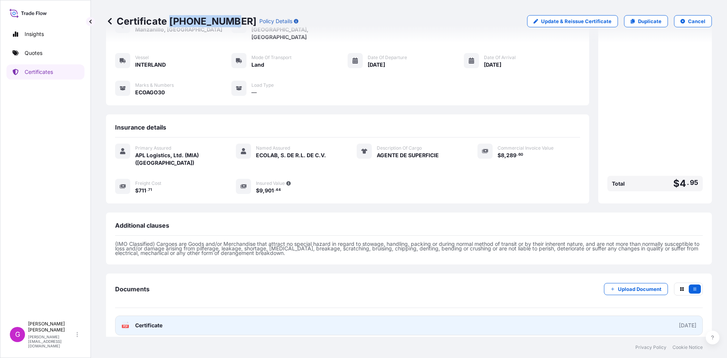
click at [176, 320] on link "PDF Certificate [DATE]" at bounding box center [409, 325] width 588 height 20
